Goal: Task Accomplishment & Management: Complete application form

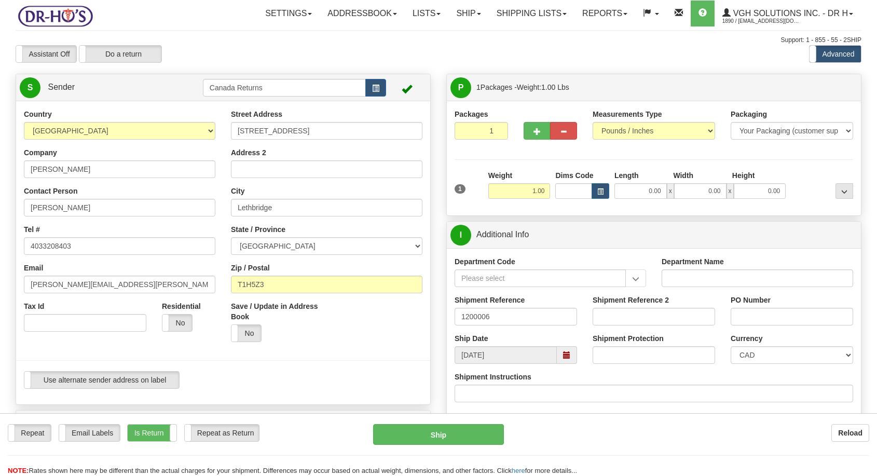
select select "AB"
click at [374, 87] on span "button" at bounding box center [375, 88] width 7 height 7
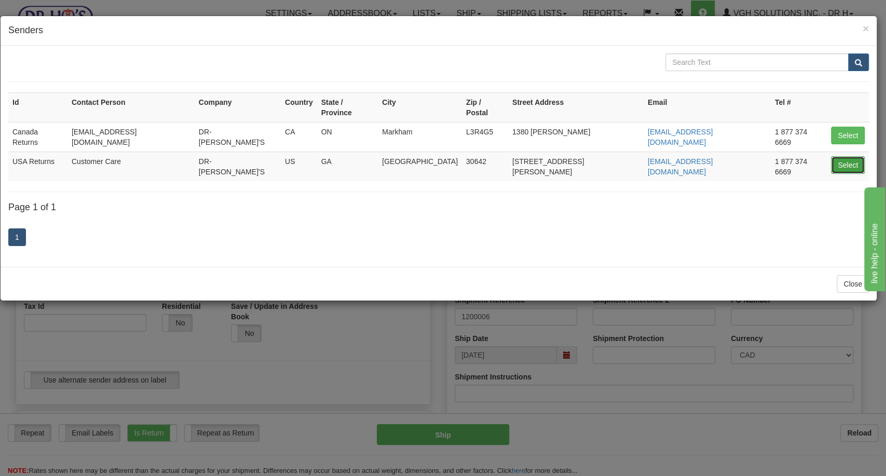
click at [843, 156] on button "Select" at bounding box center [848, 165] width 34 height 18
type input "USA Returns"
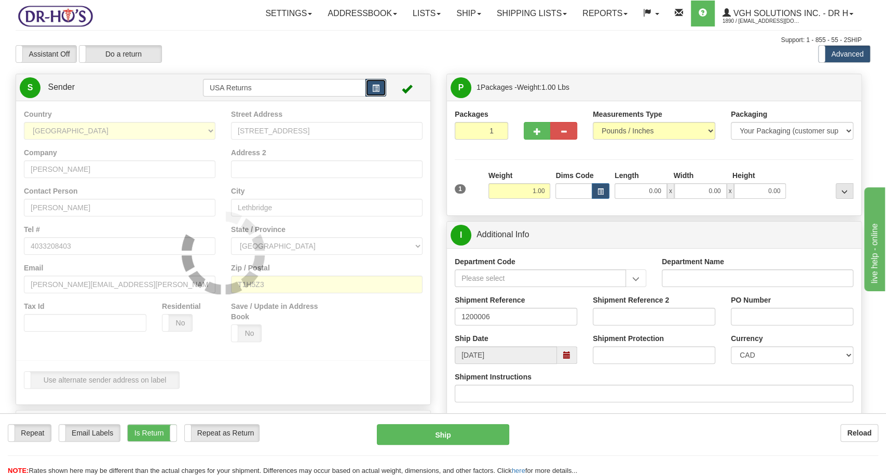
select select "1"
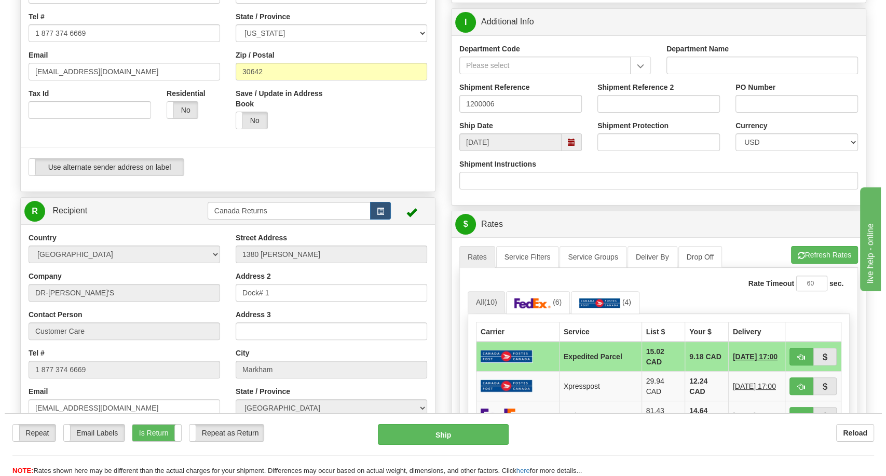
scroll to position [230, 0]
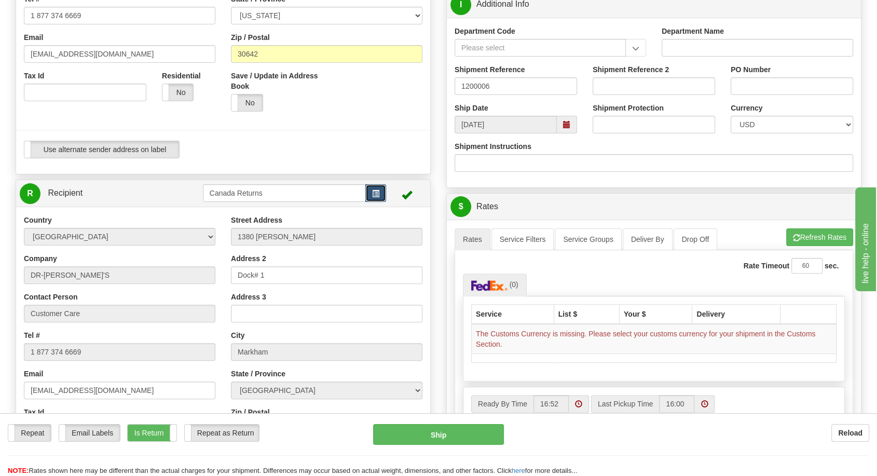
click at [378, 197] on button "button" at bounding box center [375, 193] width 21 height 18
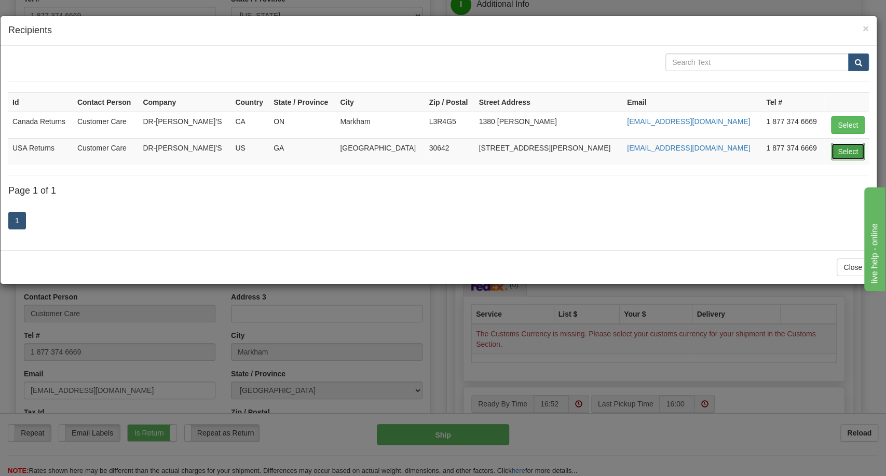
click at [855, 147] on button "Select" at bounding box center [848, 152] width 34 height 18
type input "USA Returns"
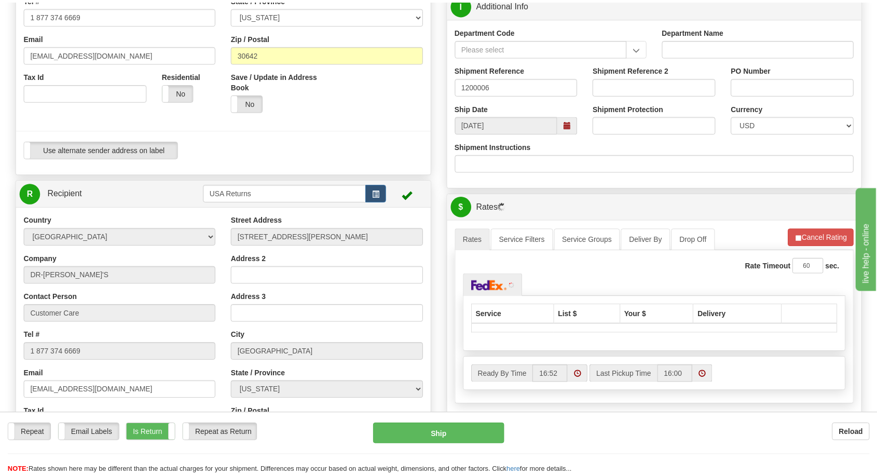
scroll to position [0, 0]
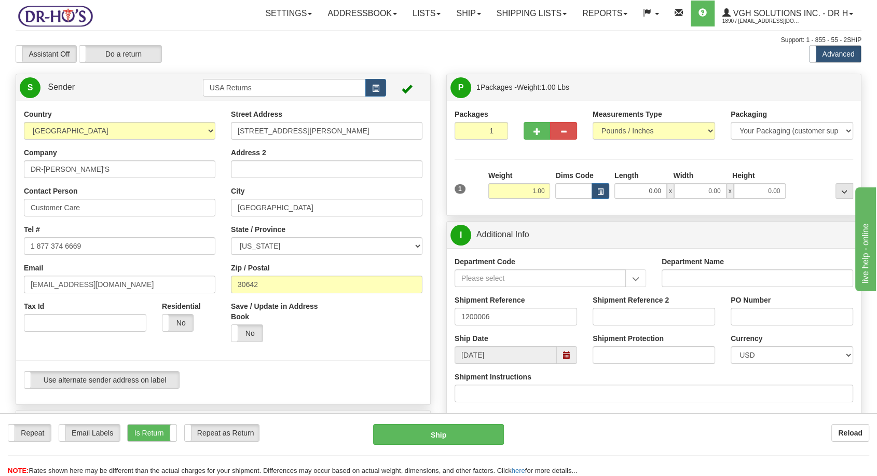
click at [37, 158] on div "Company DR-[PERSON_NAME]'S" at bounding box center [120, 162] width 192 height 31
click at [40, 165] on input "DR-[PERSON_NAME]'S" at bounding box center [120, 169] width 192 height 18
paste input "[PERSON_NAME]"
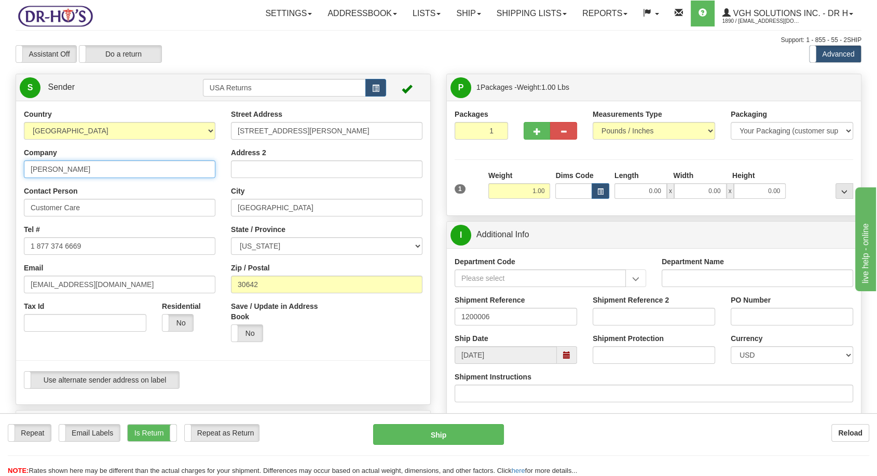
type input "[PERSON_NAME]"
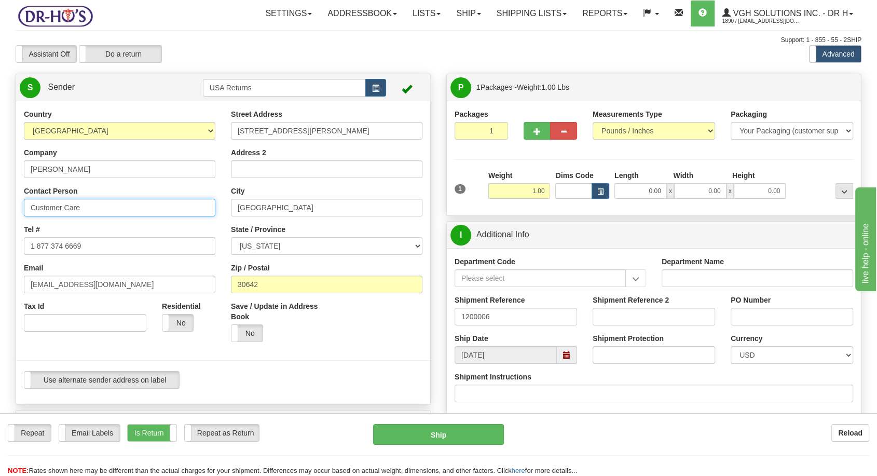
click at [53, 212] on input "Customer Care" at bounding box center [120, 208] width 192 height 18
paste input "[PERSON_NAME]"
type input "[PERSON_NAME]"
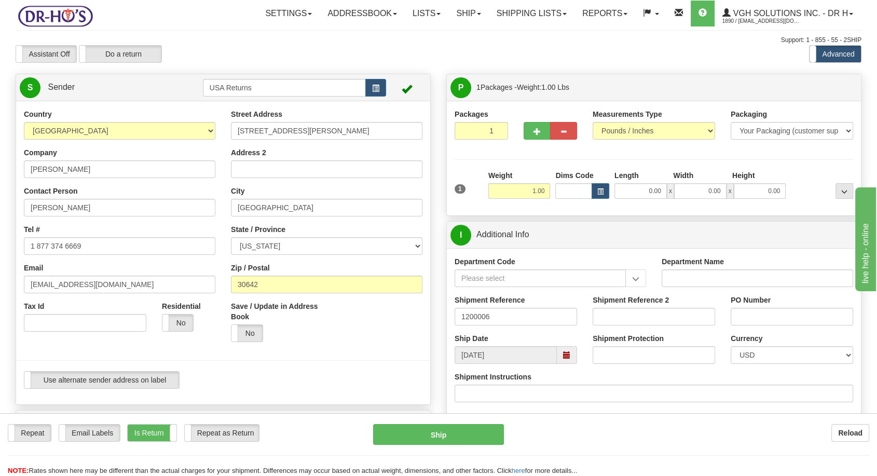
click at [56, 236] on div "Tel # 1 877 374 6669" at bounding box center [120, 239] width 192 height 31
click at [46, 276] on input "[EMAIL_ADDRESS][DOMAIN_NAME]" at bounding box center [120, 285] width 192 height 18
paste input "[PERSON_NAME][EMAIL_ADDRESS]"
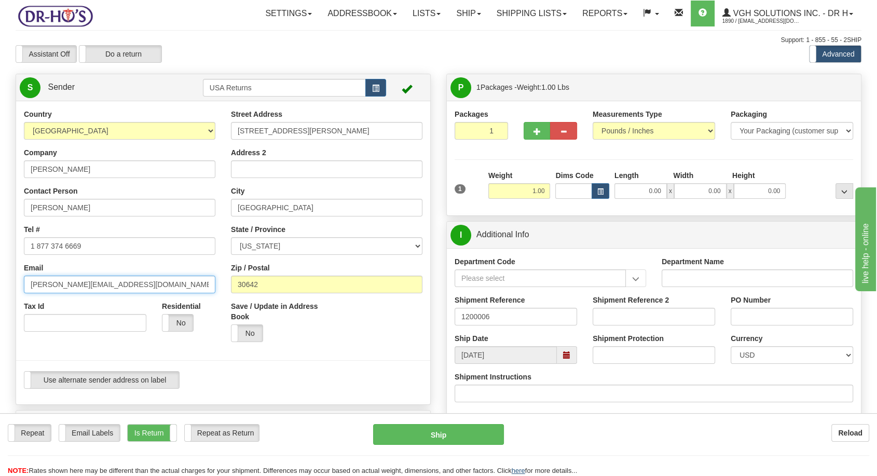
type input "[PERSON_NAME][EMAIL_ADDRESS][DOMAIN_NAME]"
click at [111, 242] on input "1 877 374 6669" at bounding box center [120, 246] width 192 height 18
paste input "[PHONE_NUMBER]"
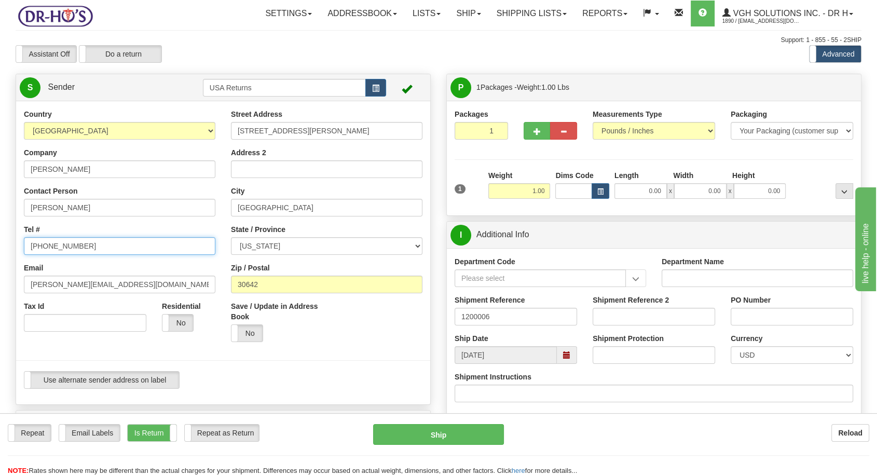
type input "[PHONE_NUMBER]"
click at [268, 134] on input "[STREET_ADDRESS][PERSON_NAME]" at bounding box center [327, 131] width 192 height 18
paste input "[STREET_ADDRESS][PERSON_NAME]"
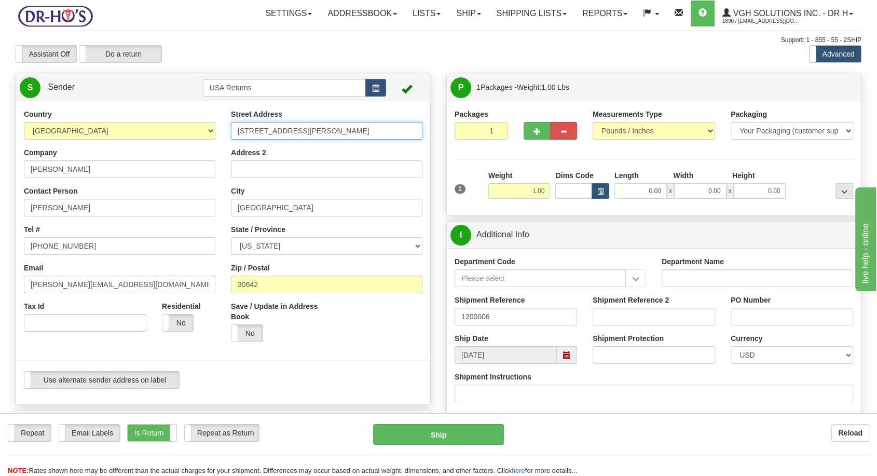
type input "[STREET_ADDRESS][PERSON_NAME]"
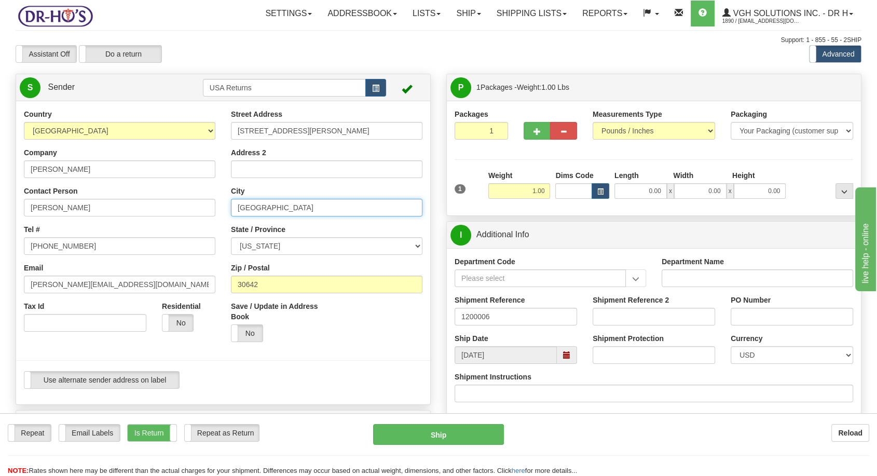
click at [257, 206] on input "[GEOGRAPHIC_DATA]" at bounding box center [327, 208] width 192 height 18
paste input "[GEOGRAPHIC_DATA]"
type input "[GEOGRAPHIC_DATA]"
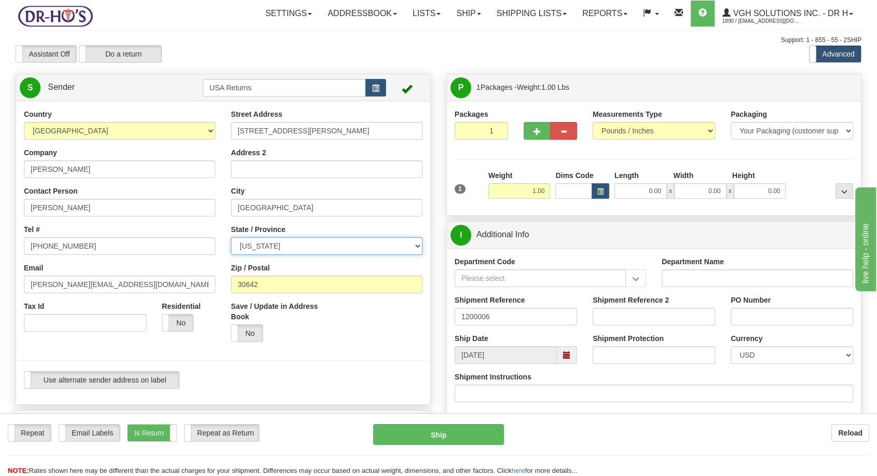
click at [274, 244] on select "[US_STATE] [US_STATE] [US_STATE] [US_STATE] Armed Forces America Armed Forces E…" at bounding box center [327, 246] width 192 height 18
select select "MD"
click at [231, 237] on select "[US_STATE] [US_STATE] [US_STATE] [US_STATE] Armed Forces America Armed Forces E…" at bounding box center [327, 246] width 192 height 18
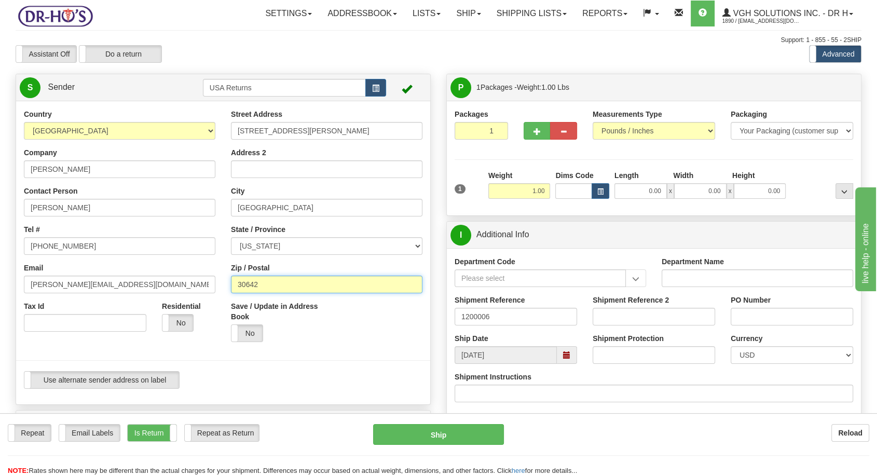
click at [250, 289] on input "30642" at bounding box center [327, 285] width 192 height 18
paste input "20784"
type input "20784"
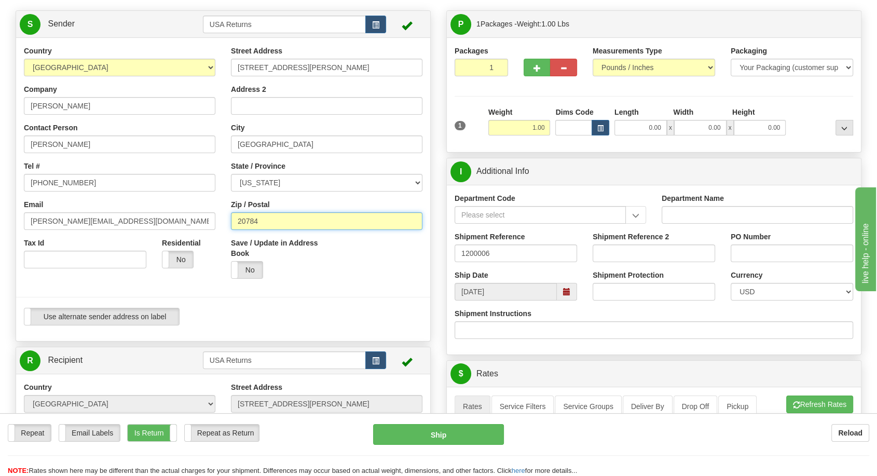
scroll to position [58, 0]
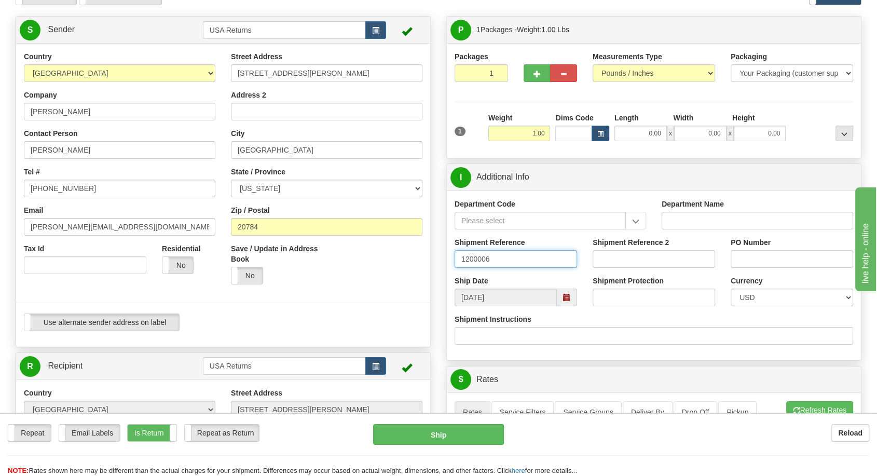
click at [478, 254] on input "1200006" at bounding box center [516, 259] width 123 height 18
paste input "1252"
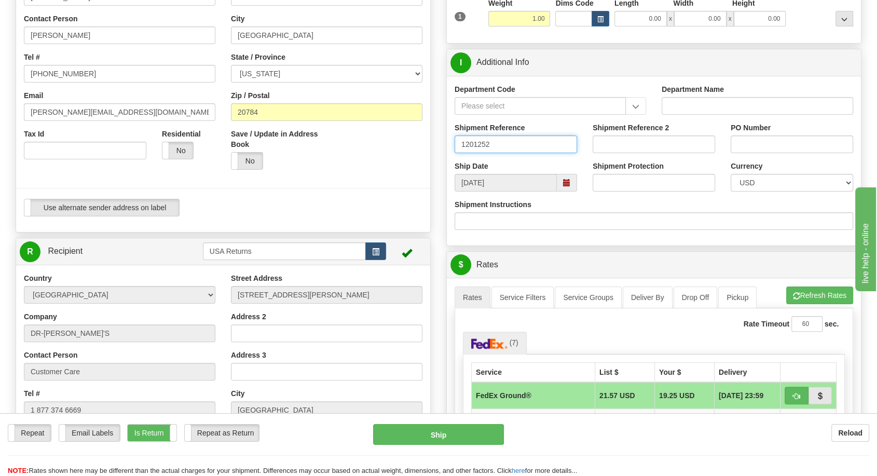
scroll to position [173, 0]
click at [569, 183] on span at bounding box center [566, 182] width 7 height 7
type input "1201252"
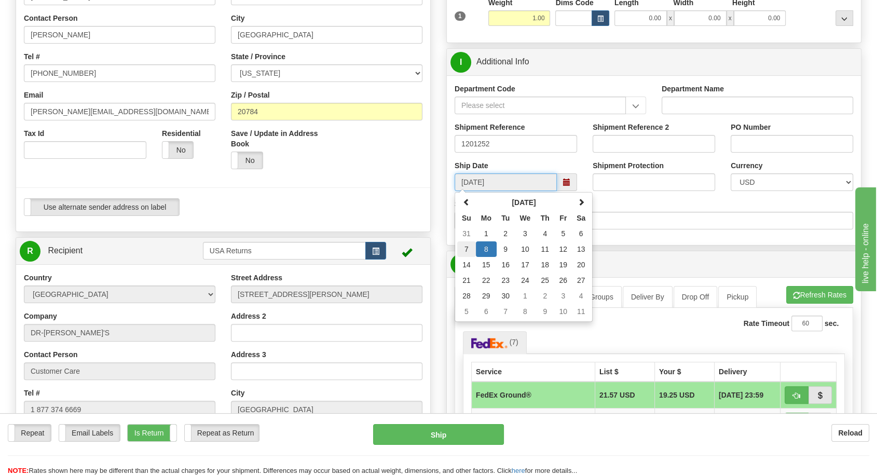
click at [462, 247] on td "7" at bounding box center [466, 249] width 19 height 16
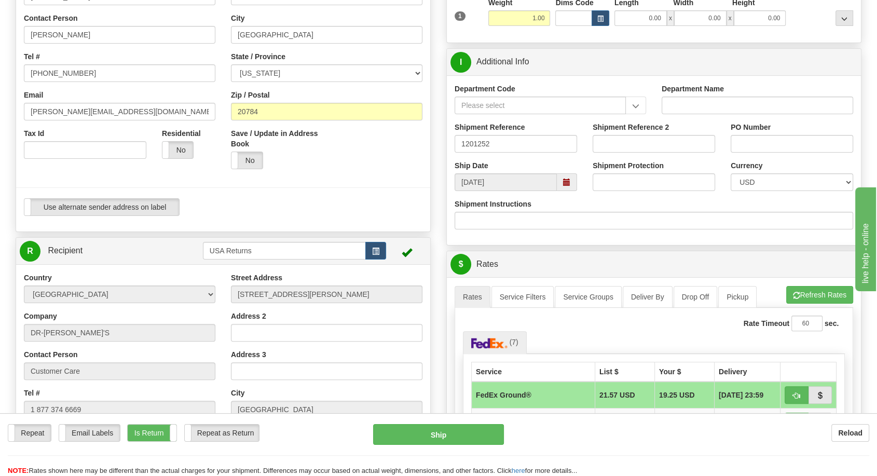
click at [567, 181] on span at bounding box center [566, 182] width 7 height 7
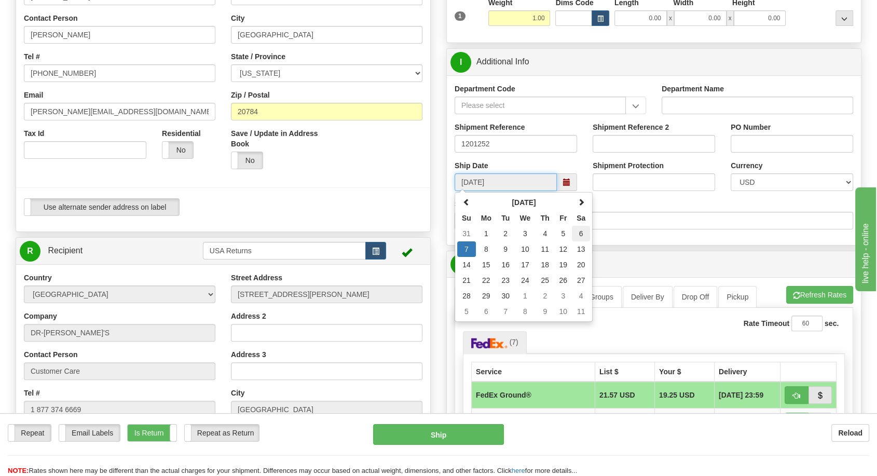
click at [581, 235] on td "6" at bounding box center [581, 234] width 18 height 16
type input "[DATE]"
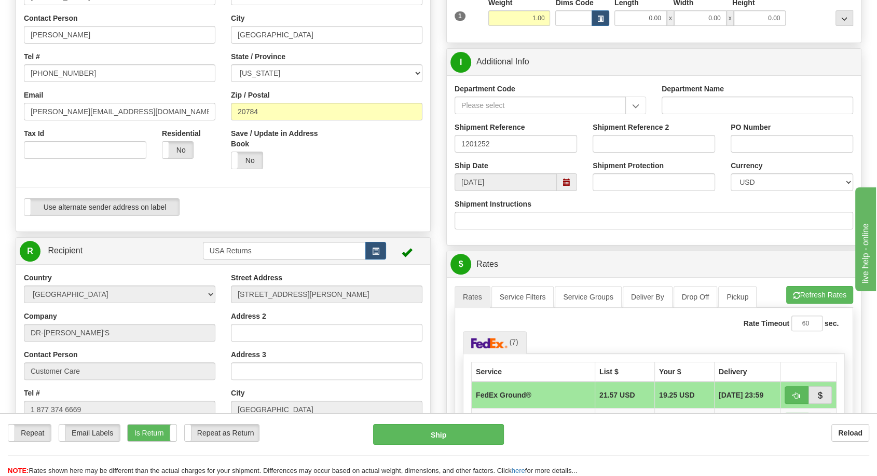
click at [582, 243] on div "Department Code Department Name Shipment Reference 1201252 Shipment Reference 2…" at bounding box center [654, 160] width 414 height 170
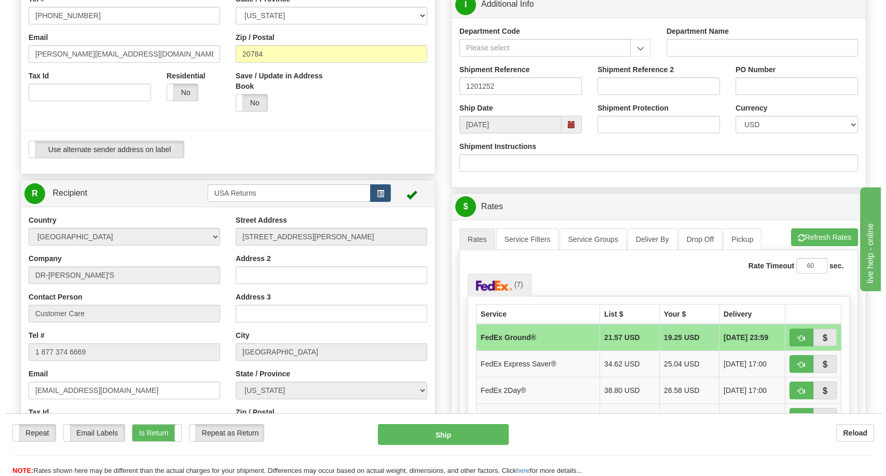
scroll to position [403, 0]
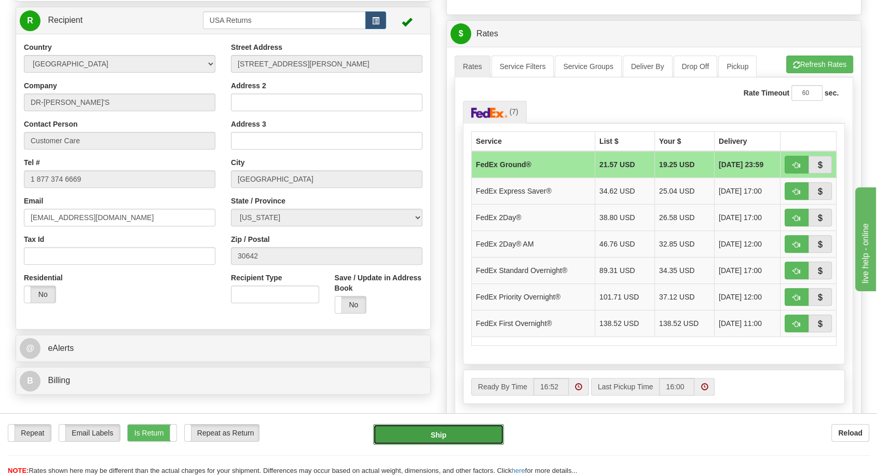
click at [399, 437] on button "Ship" at bounding box center [438, 434] width 131 height 21
type input "92"
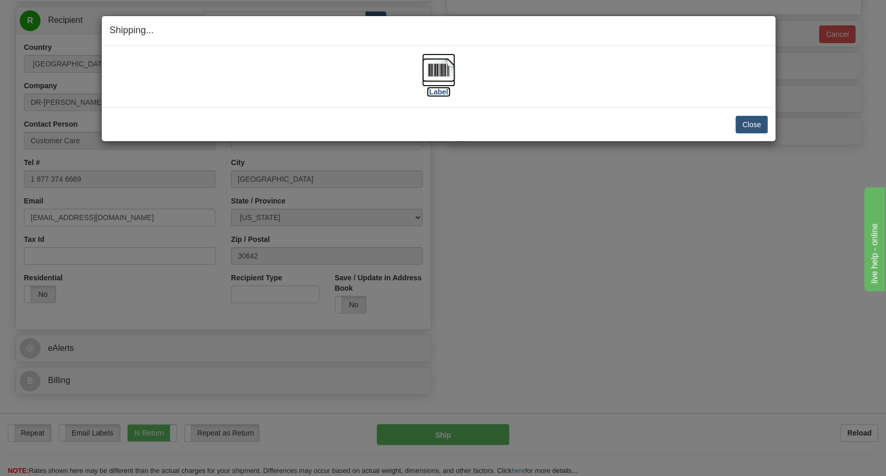
click at [432, 88] on label "[Label]" at bounding box center [439, 92] width 24 height 10
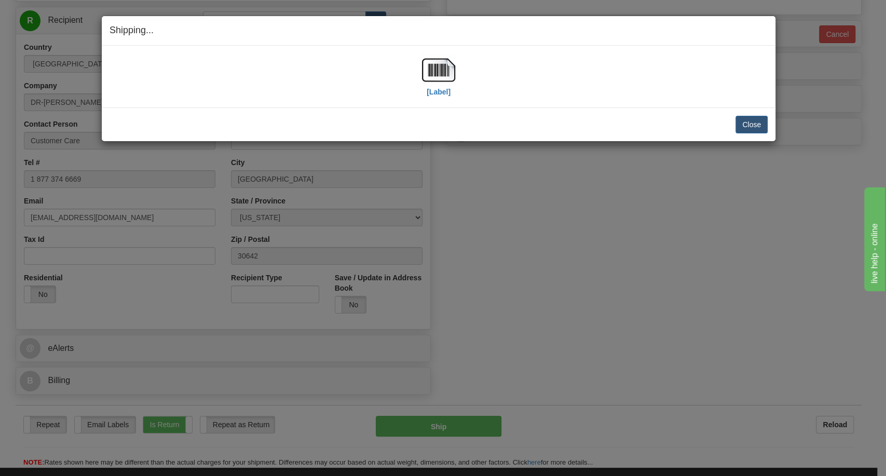
click at [817, 126] on div "Shipping... Your SHIPMENT will EXPIRE in [Label] IMPORTANT NOTICE Embassy / Con…" at bounding box center [443, 238] width 886 height 476
click at [760, 126] on button "Close" at bounding box center [752, 125] width 32 height 18
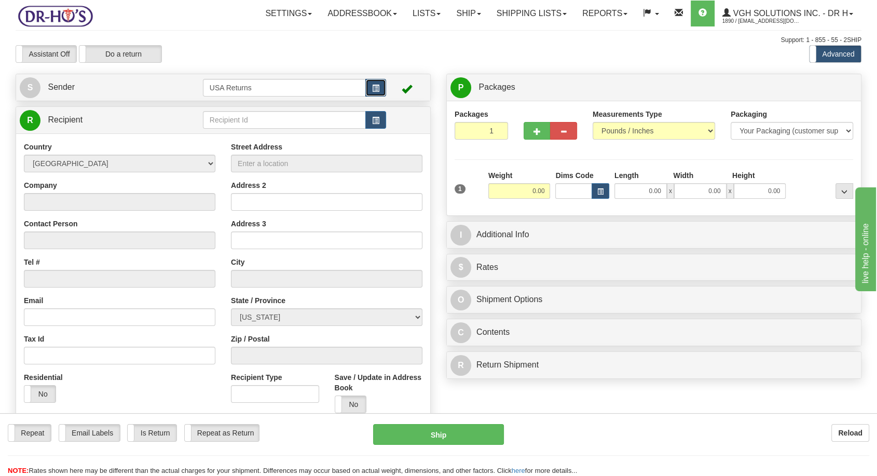
click at [367, 88] on button "button" at bounding box center [375, 88] width 21 height 18
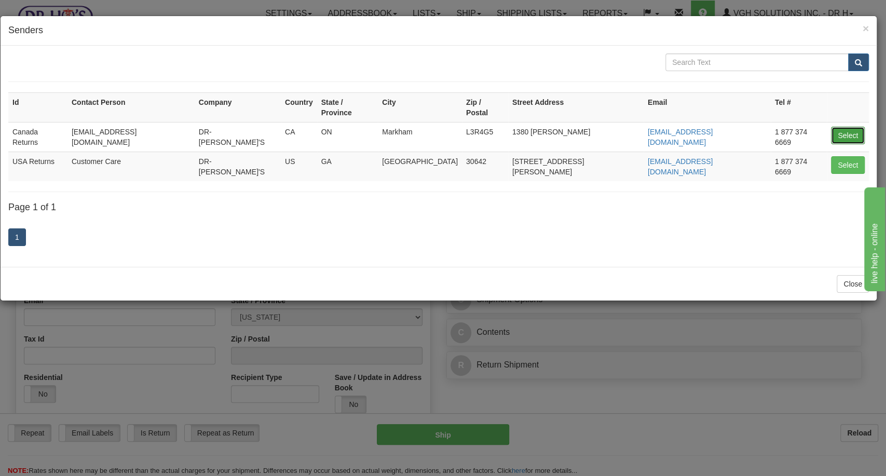
click at [840, 127] on button "Select" at bounding box center [848, 136] width 34 height 18
type input "Canada Returns"
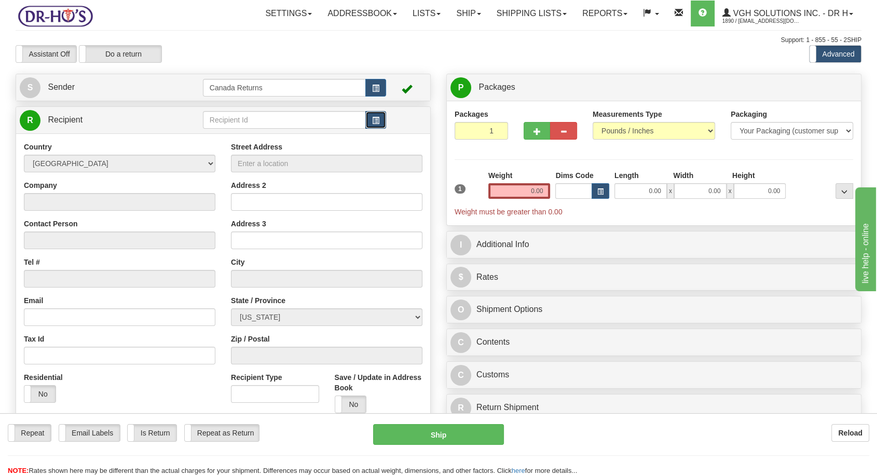
click at [382, 119] on button "button" at bounding box center [375, 120] width 21 height 18
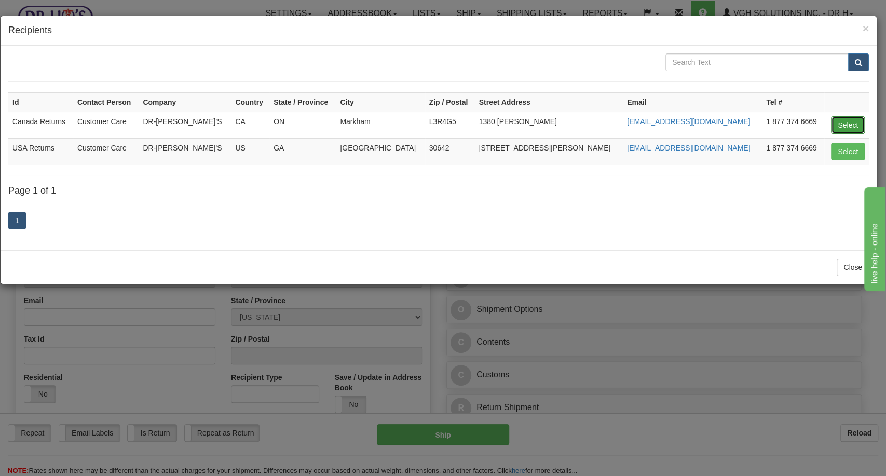
click at [853, 122] on button "Select" at bounding box center [848, 125] width 34 height 18
type input "Canada Returns"
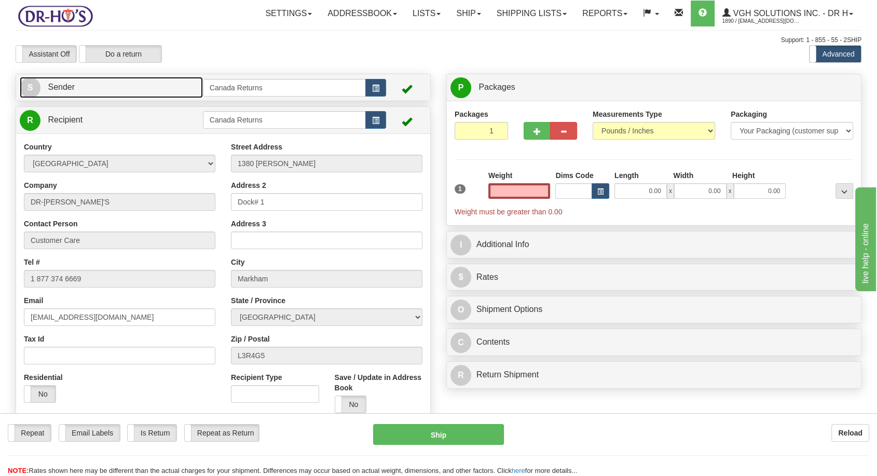
type input "0.00"
click at [37, 82] on span "S" at bounding box center [30, 87] width 21 height 21
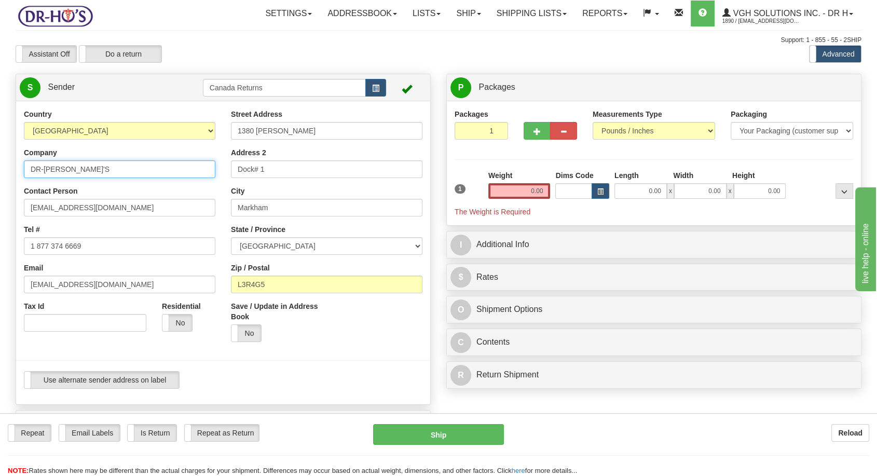
click at [62, 170] on input "DR-[PERSON_NAME]'S" at bounding box center [120, 169] width 192 height 18
paste input "[PERSON_NAME]"
type input "[PERSON_NAME]"
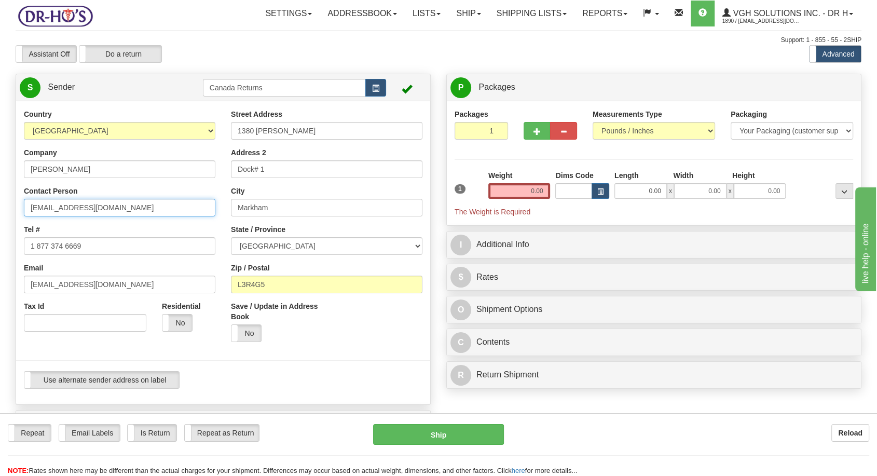
click at [84, 211] on input "[EMAIL_ADDRESS][DOMAIN_NAME]" at bounding box center [120, 208] width 192 height 18
paste input "[PERSON_NAME]"
type input "[PERSON_NAME]"
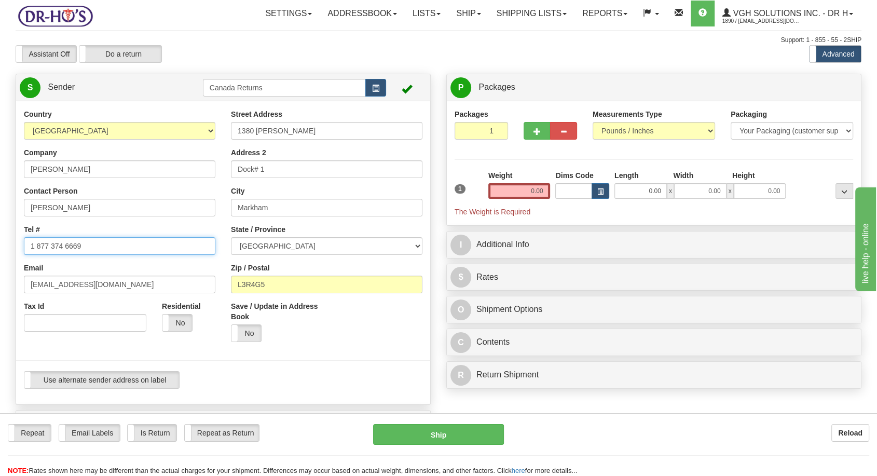
click at [76, 249] on input "1 877 374 6669" at bounding box center [120, 246] width 192 height 18
paste input "4033208403"
type input "4033208403"
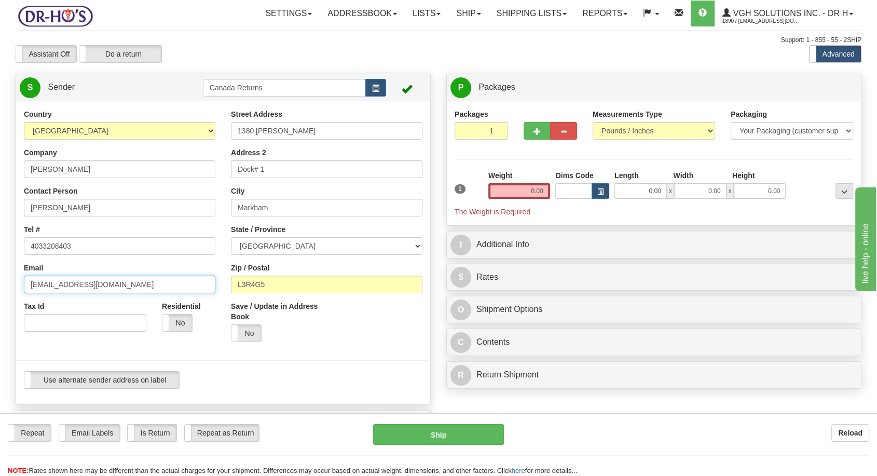
click at [50, 282] on input "[EMAIL_ADDRESS][DOMAIN_NAME]" at bounding box center [120, 285] width 192 height 18
paste input "[PERSON_NAME][EMAIL_ADDRESS][PERSON_NAME][DOMAIN_NAME]"
type input "[PERSON_NAME][EMAIL_ADDRESS][PERSON_NAME][DOMAIN_NAME]"
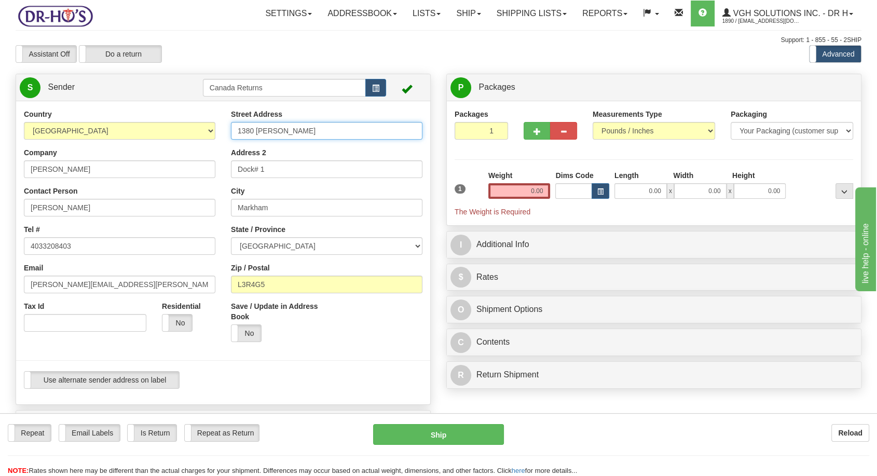
click at [272, 131] on input "1380 [PERSON_NAME]" at bounding box center [327, 131] width 192 height 18
paste input "[STREET_ADDRESS]"
type input "[STREET_ADDRESS]"
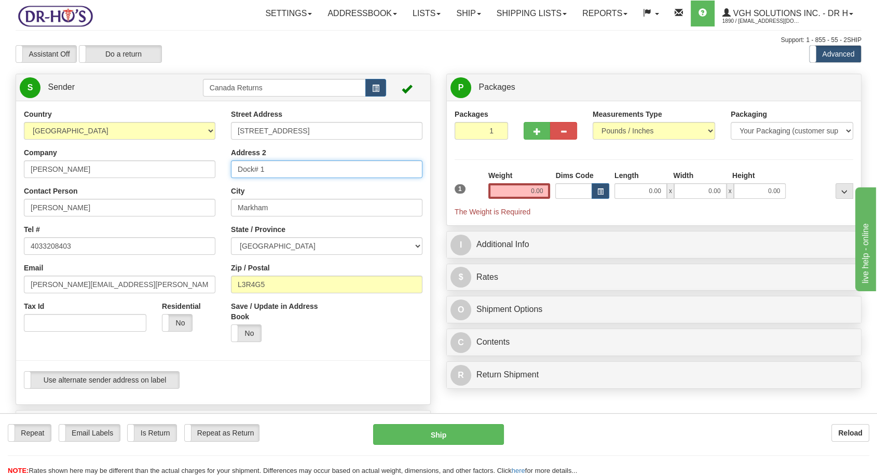
click at [280, 166] on input "Dock# 1" at bounding box center [327, 169] width 192 height 18
paste input "Lethbridge"
type input "Lethbridge"
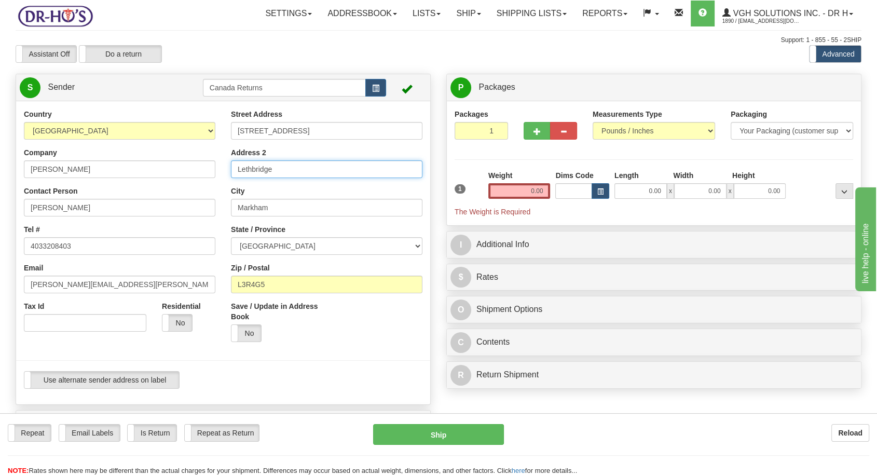
click at [269, 171] on input "Lethbridge" at bounding box center [327, 169] width 192 height 18
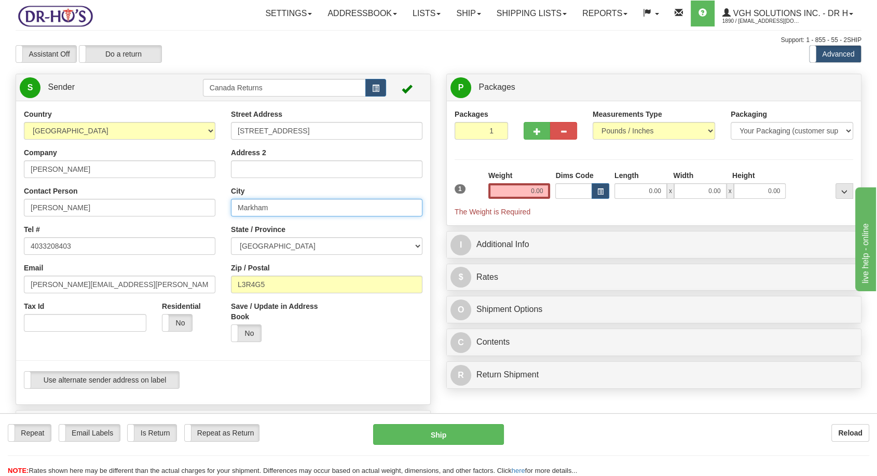
click at [256, 205] on input "Markham" at bounding box center [327, 208] width 192 height 18
paste input "Lethbridge"
type input "Lethbridge"
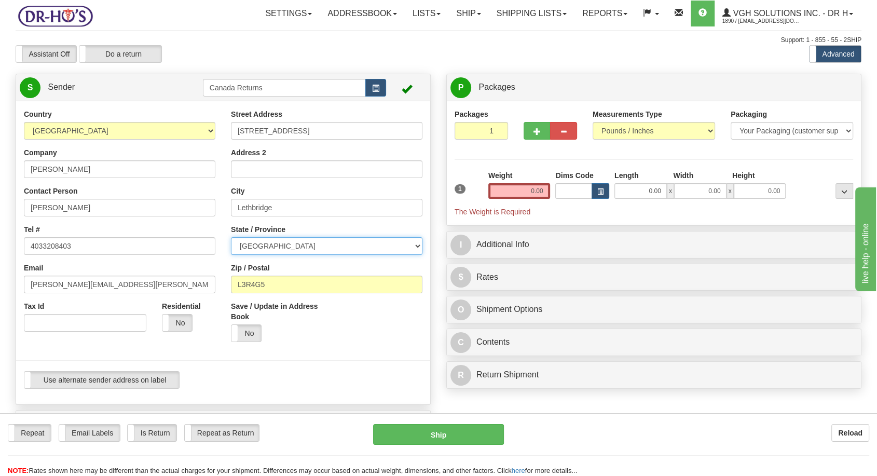
click at [415, 248] on select "ALBERTA BRITISH COLUMBIA MANITOBA NEW BRUNSWICK NEWFOUNDLAND NOVA SCOTIA NUNAVU…" at bounding box center [327, 246] width 192 height 18
select select "AB"
click at [231, 237] on select "ALBERTA BRITISH COLUMBIA MANITOBA NEW BRUNSWICK NEWFOUNDLAND NOVA SCOTIA NUNAVU…" at bounding box center [327, 246] width 192 height 18
click at [267, 283] on input "L3R4G5" at bounding box center [327, 285] width 192 height 18
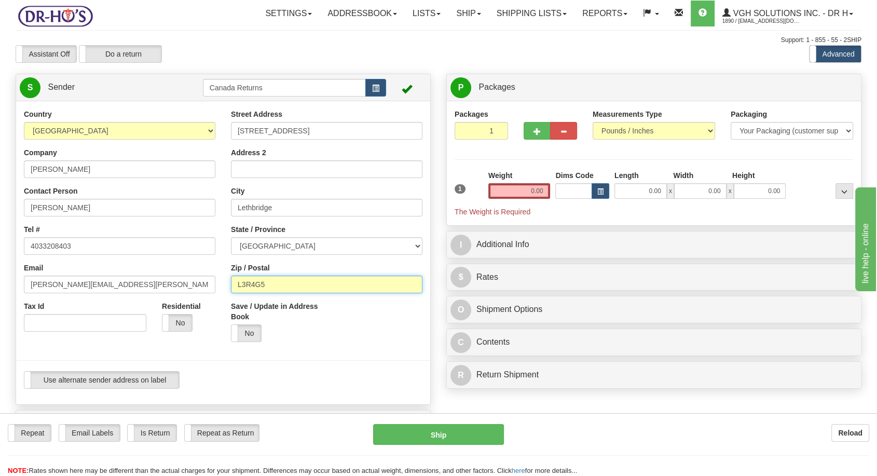
click at [267, 283] on input "L3R4G5" at bounding box center [327, 285] width 192 height 18
paste input "T1H5Z3"
type input "T1H5Z3"
click at [536, 192] on input "0.00" at bounding box center [519, 191] width 62 height 16
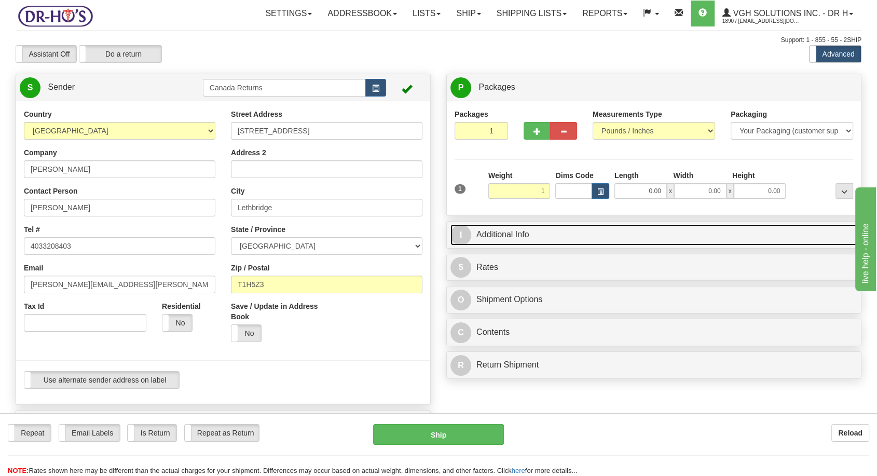
type input "1.00"
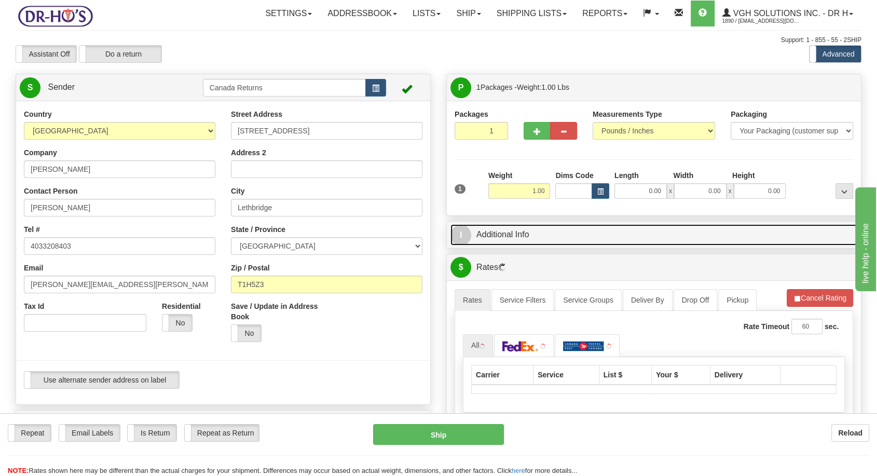
click at [519, 237] on link "I Additional Info" at bounding box center [654, 234] width 407 height 21
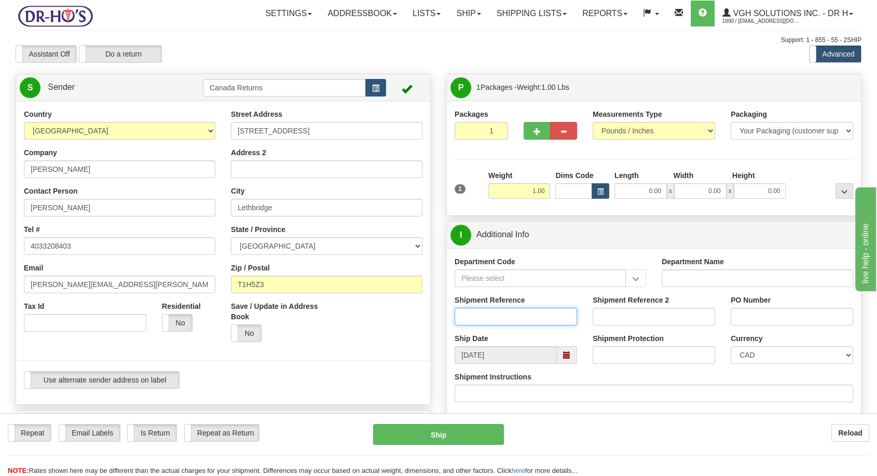
click at [477, 308] on input "Shipment Reference" at bounding box center [516, 317] width 123 height 18
paste input "1200006"
click at [573, 352] on span at bounding box center [567, 355] width 20 height 18
type input "1200006"
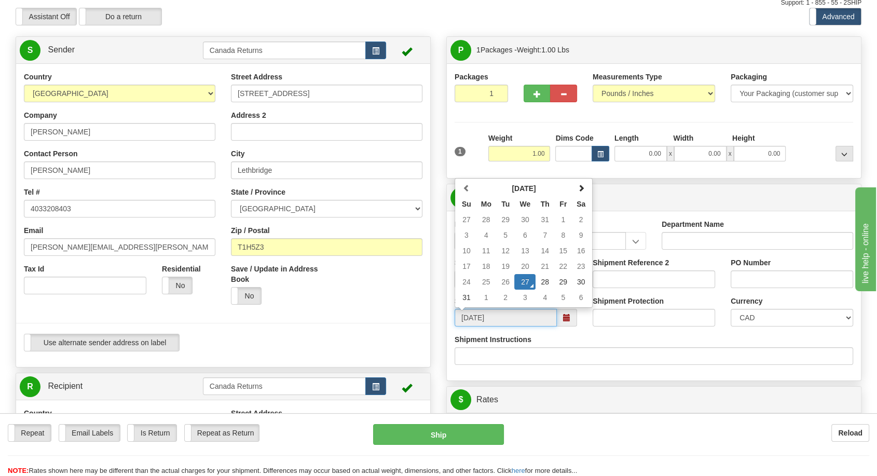
scroll to position [58, 0]
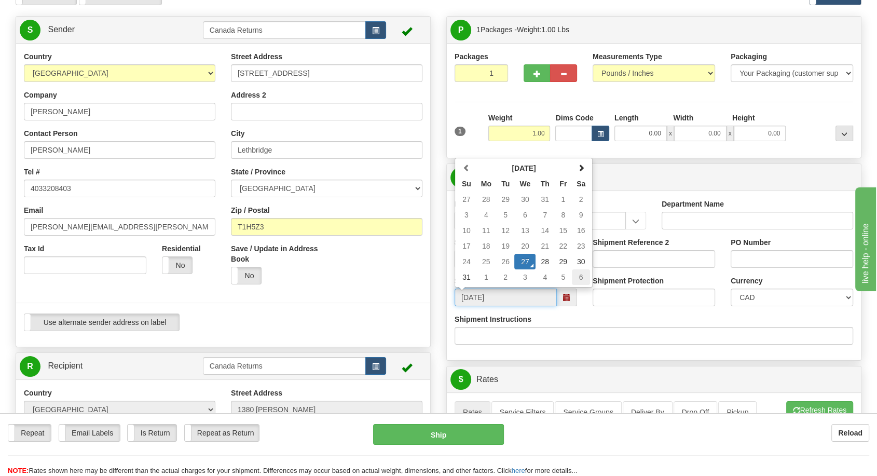
click at [576, 275] on td "6" at bounding box center [581, 277] width 18 height 16
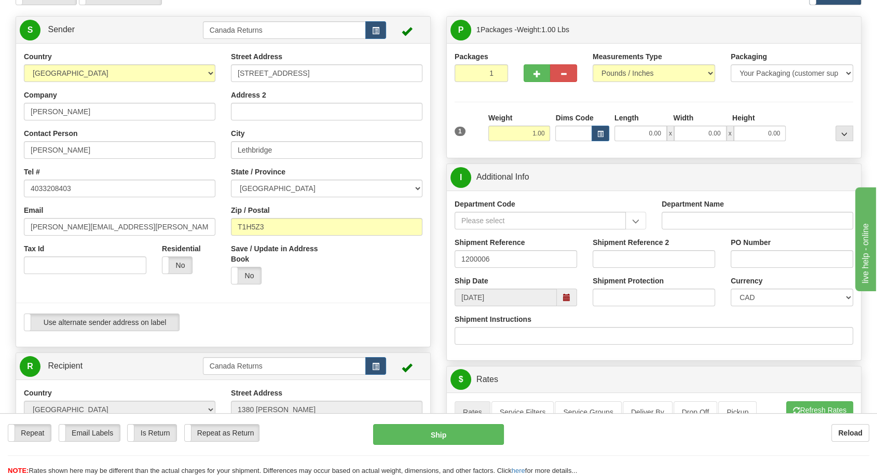
click at [564, 301] on span at bounding box center [567, 298] width 20 height 18
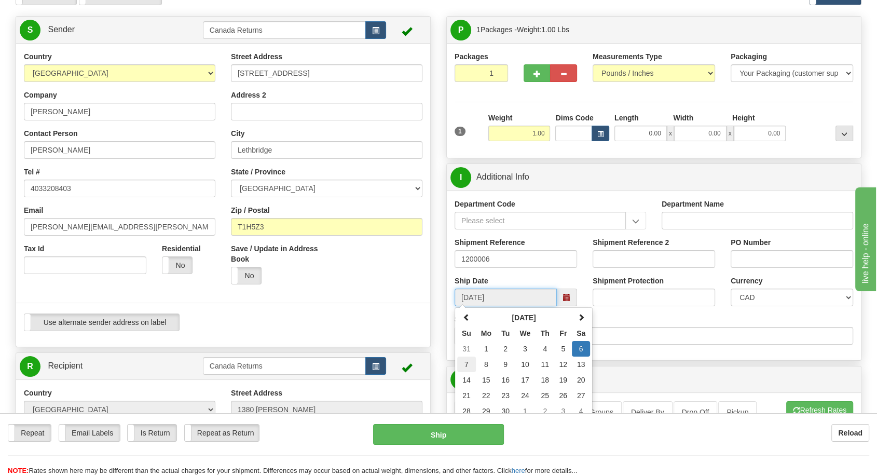
click at [464, 361] on td "7" at bounding box center [466, 365] width 19 height 16
type input "[DATE]"
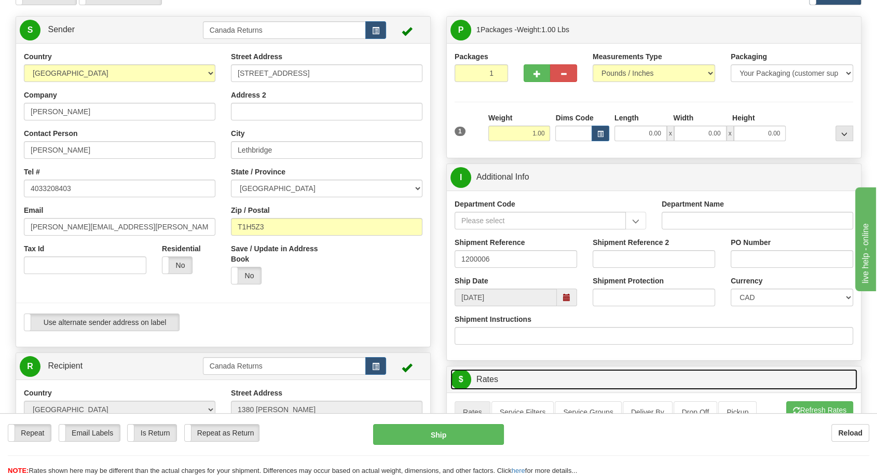
click at [634, 370] on link "$ Rates" at bounding box center [654, 379] width 407 height 21
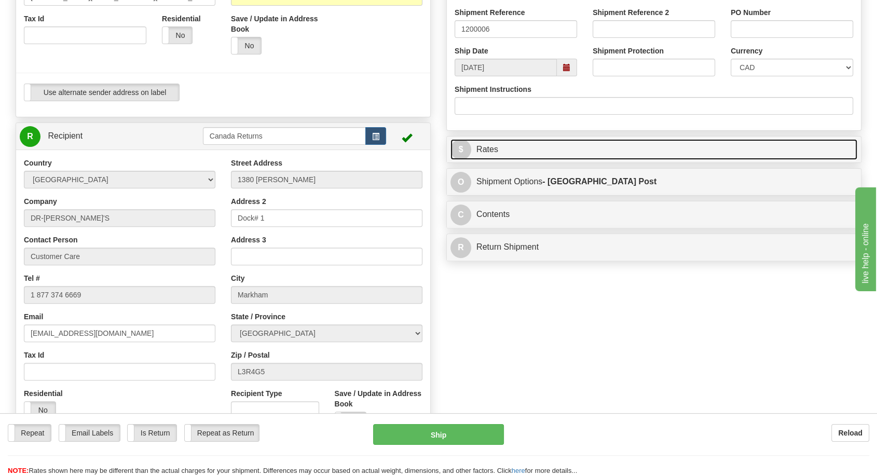
scroll to position [288, 0]
click at [460, 147] on span "$" at bounding box center [461, 149] width 21 height 21
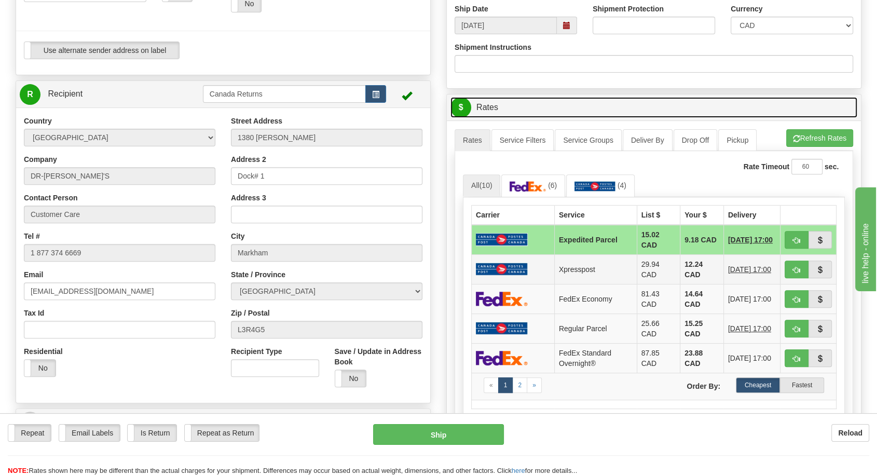
scroll to position [461, 0]
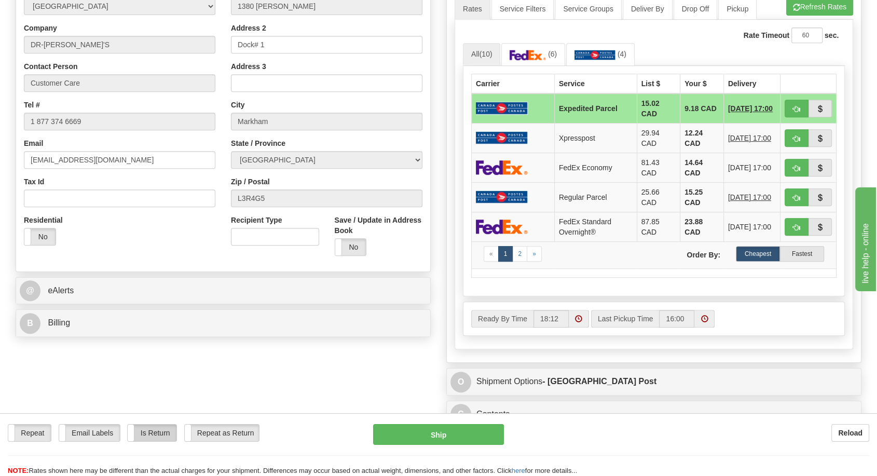
click at [154, 436] on label "Is Return" at bounding box center [152, 433] width 48 height 17
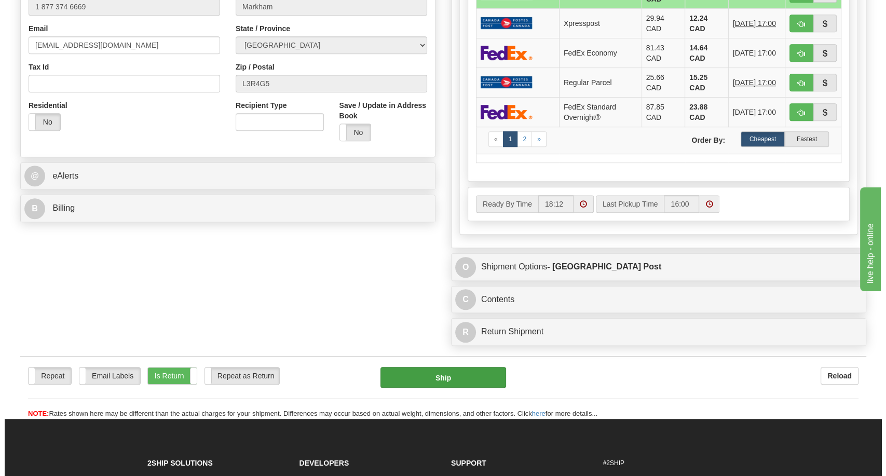
scroll to position [577, 0]
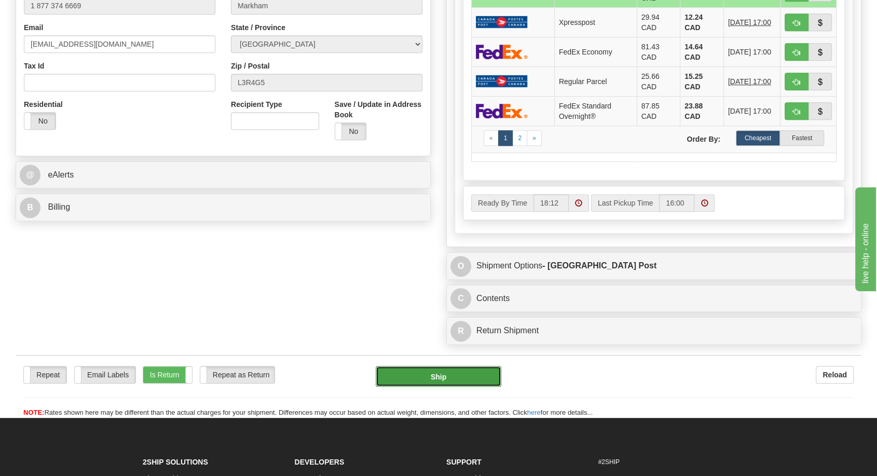
click at [454, 379] on button "Ship" at bounding box center [439, 376] width 126 height 21
type input "DOM.EP"
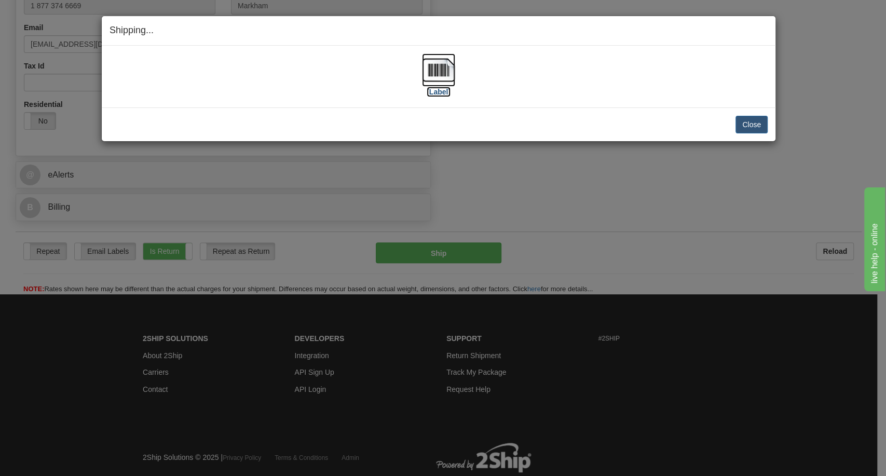
click at [440, 85] on img at bounding box center [438, 69] width 33 height 33
